Goal: Book appointment/travel/reservation

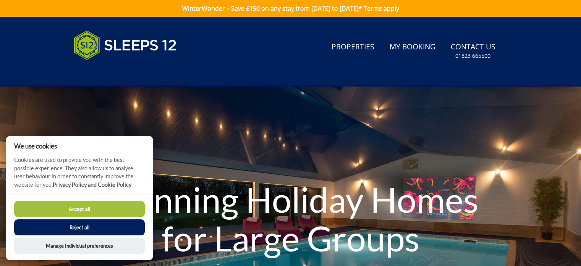
click at [70, 209] on button "Accept all" at bounding box center [79, 209] width 131 height 16
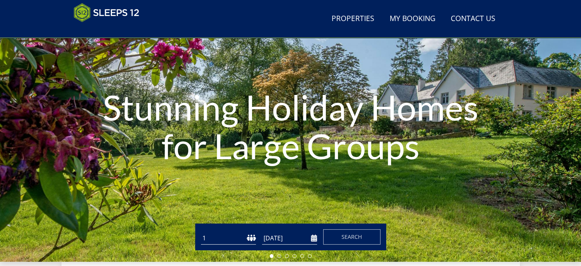
scroll to position [76, 0]
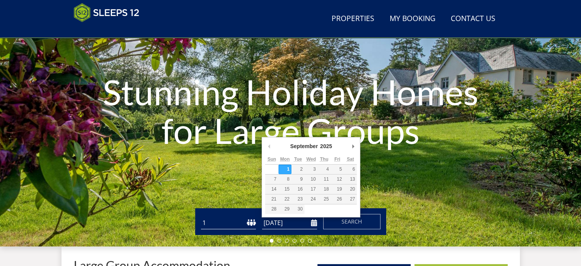
click at [315, 222] on input "[DATE]" at bounding box center [289, 222] width 55 height 13
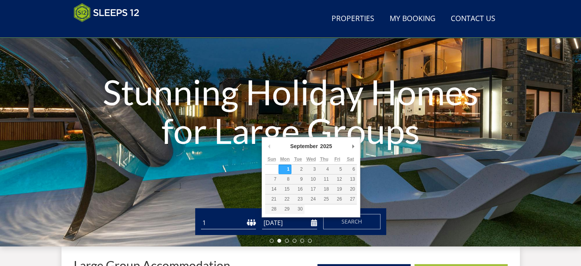
click at [222, 229] on select "1 2 3 4 5 6 7 8 9 10 11 12 13 14 15 16 17 18 19 20 21 22 23 24 25 26 27 28 29 3…" at bounding box center [228, 222] width 55 height 13
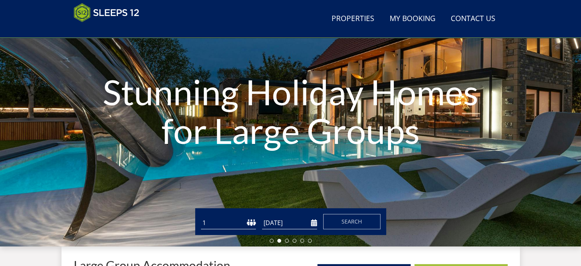
select select "14"
click at [201, 216] on select "1 2 3 4 5 6 7 8 9 10 11 12 13 14 15 16 17 18 19 20 21 22 23 24 25 26 27 28 29 3…" at bounding box center [228, 222] width 55 height 13
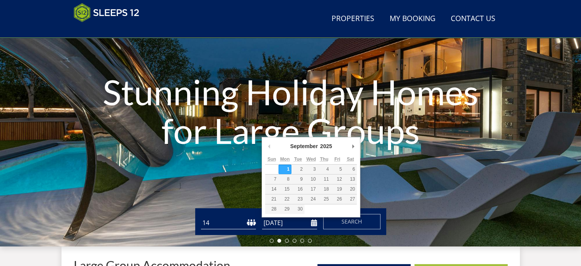
click at [312, 223] on input "[DATE]" at bounding box center [289, 222] width 55 height 13
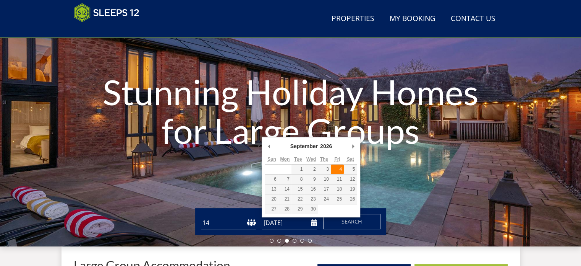
type input "[DATE]"
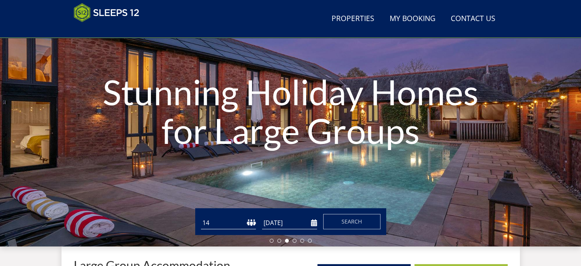
click at [341, 167] on div "Stunning Holiday Homes for Large Groups" at bounding box center [290, 112] width 581 height 110
click at [350, 219] on span "Search" at bounding box center [352, 220] width 21 height 7
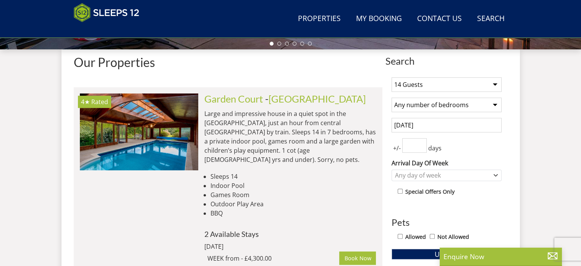
scroll to position [274, 0]
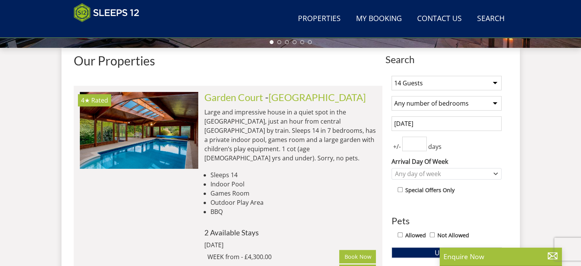
click at [415, 143] on input "number" at bounding box center [414, 143] width 24 height 15
click at [422, 144] on input "0" at bounding box center [414, 143] width 24 height 15
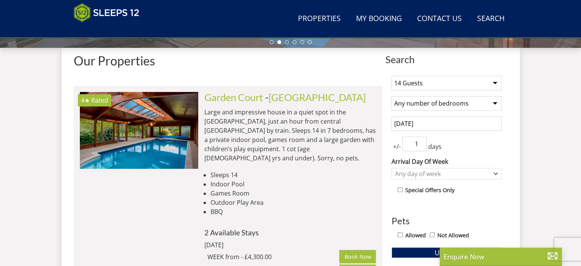
click at [422, 139] on input "1" at bounding box center [414, 143] width 24 height 15
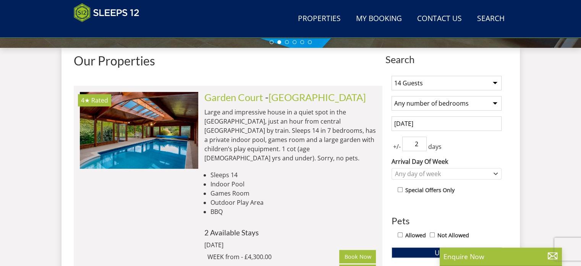
click at [422, 139] on input "2" at bounding box center [414, 143] width 24 height 15
type input "3"
click at [422, 139] on input "3" at bounding box center [414, 143] width 24 height 15
click at [498, 173] on icon "Combobox" at bounding box center [495, 174] width 3 height 2
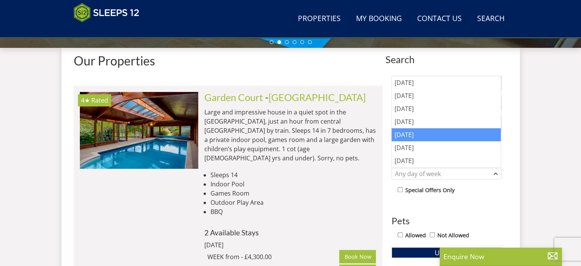
click at [451, 136] on div "[DATE]" at bounding box center [446, 134] width 109 height 13
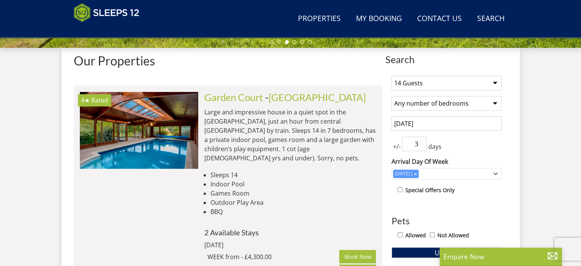
click at [419, 253] on button "Update" at bounding box center [447, 252] width 110 height 11
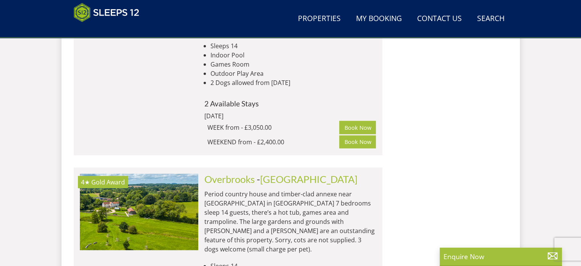
scroll to position [1956, 0]
